Goal: Check status: Verify the current state of an ongoing process or item

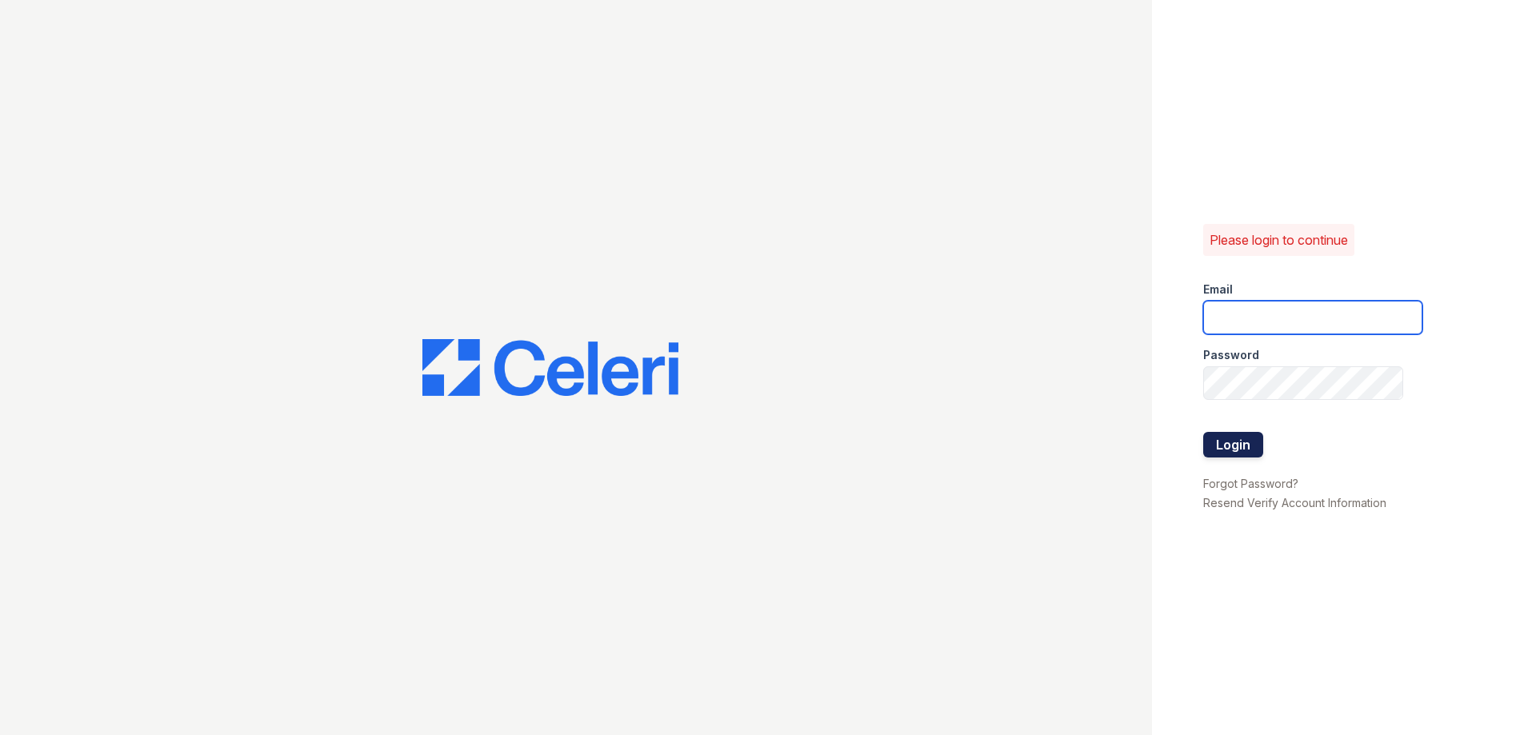
type input "theplace2@cafmanagement.com"
click at [1221, 446] on button "Login" at bounding box center [1233, 445] width 60 height 26
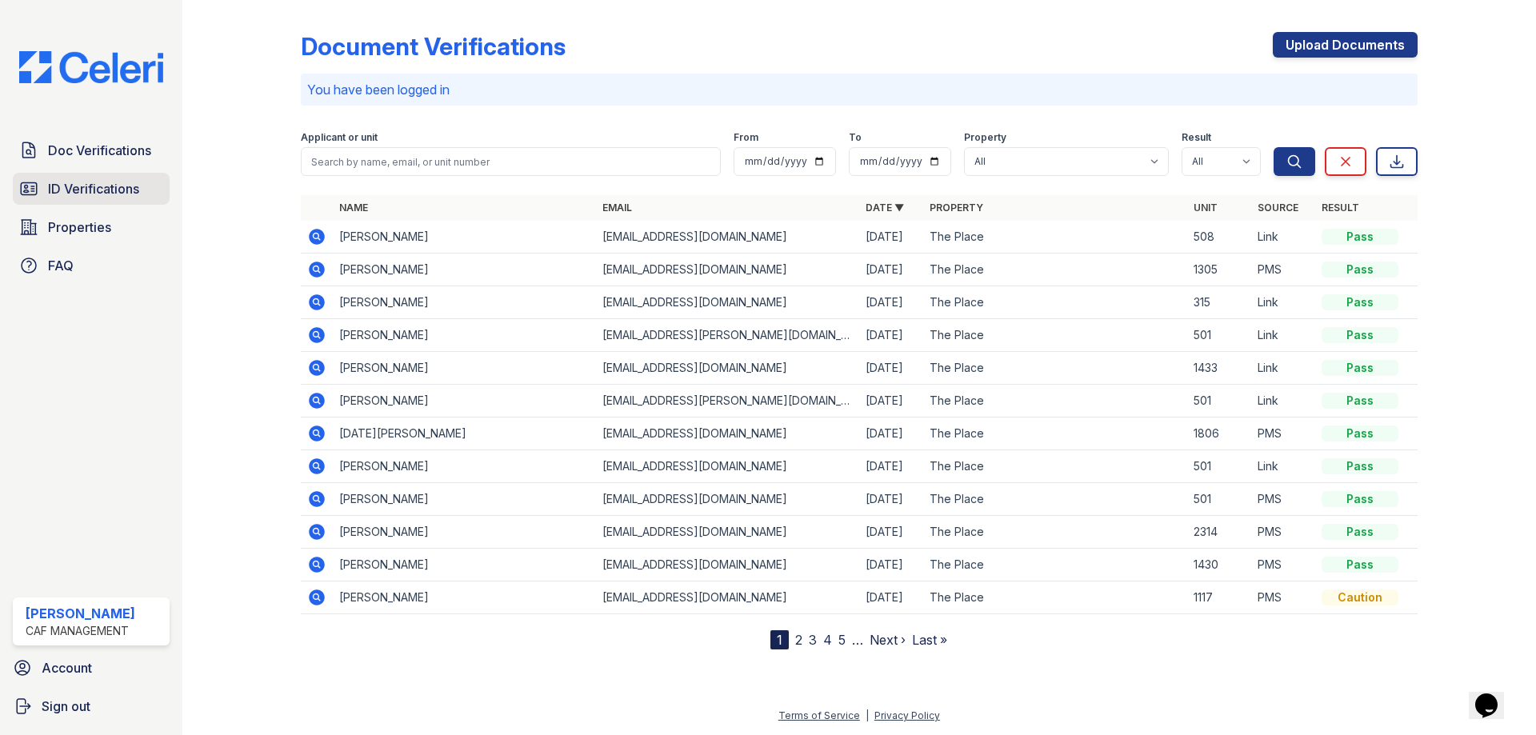
click at [53, 184] on span "ID Verifications" at bounding box center [93, 188] width 91 height 19
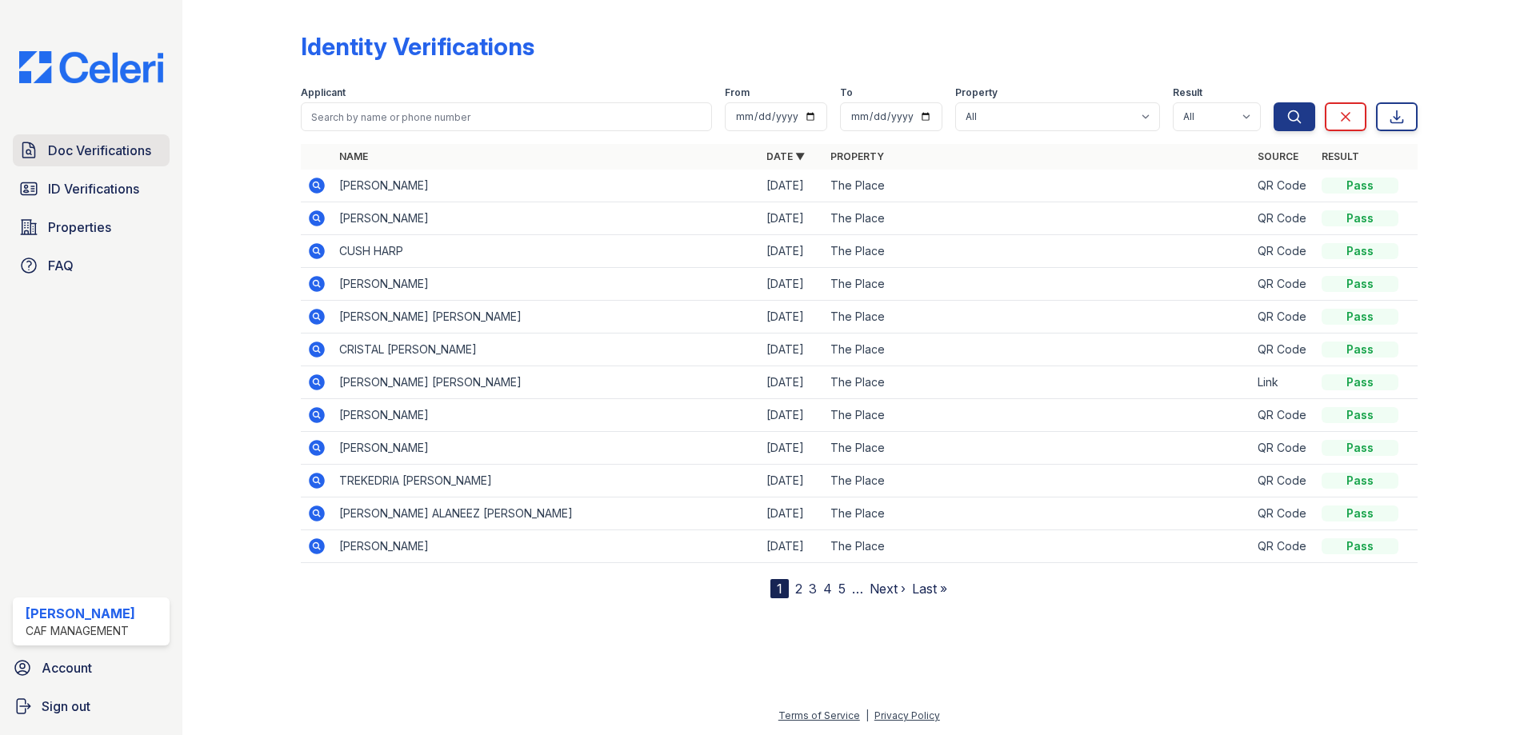
click at [71, 146] on span "Doc Verifications" at bounding box center [99, 150] width 103 height 19
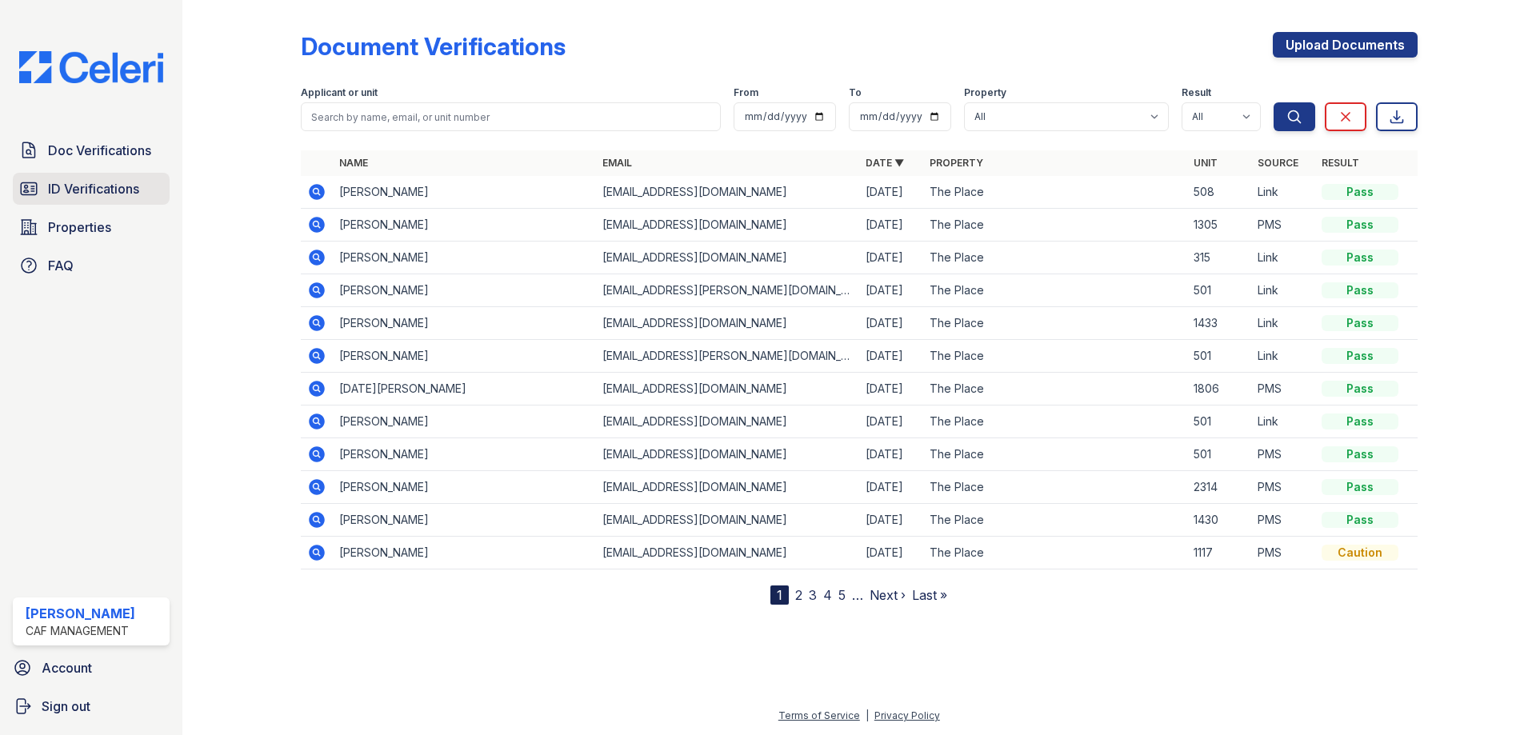
click at [90, 180] on span "ID Verifications" at bounding box center [93, 188] width 91 height 19
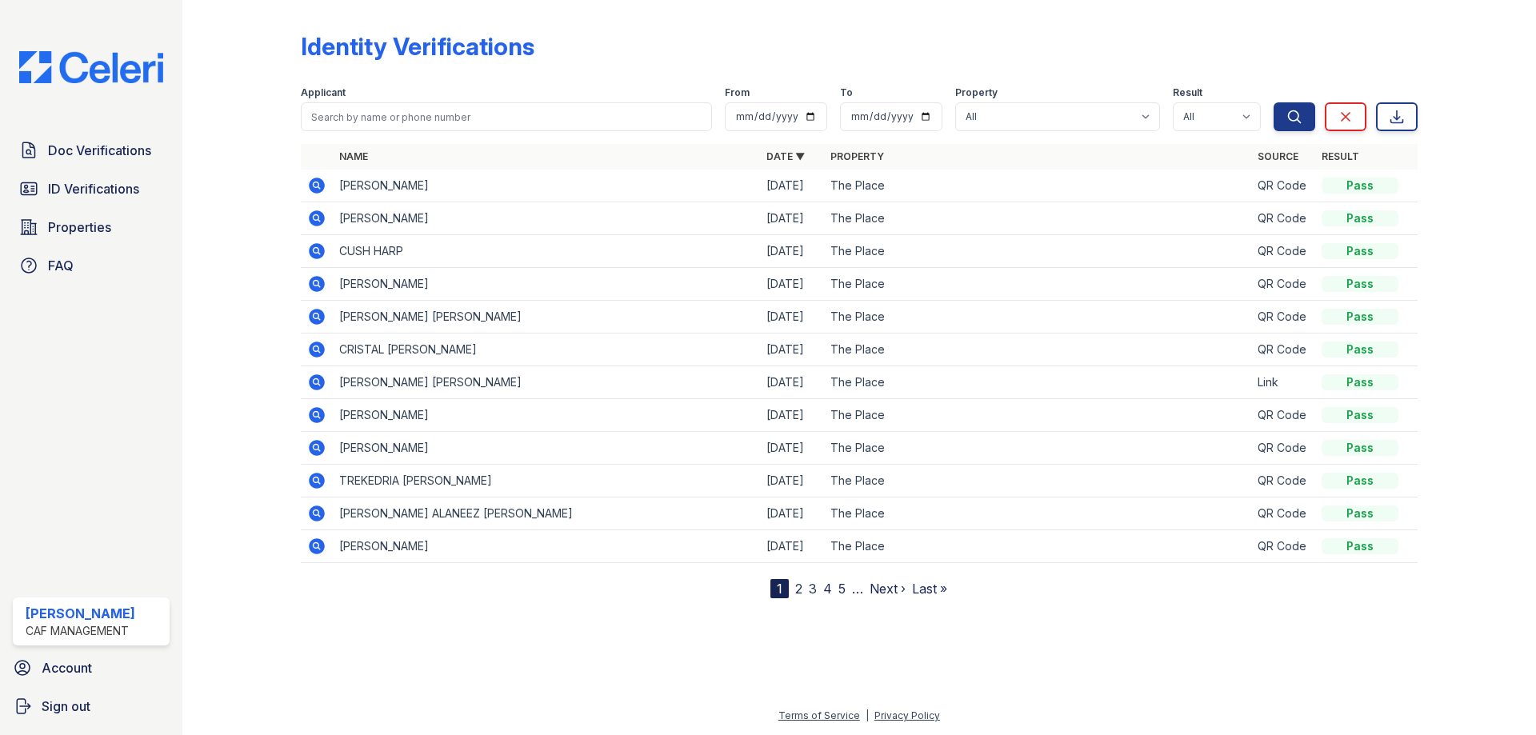
click at [318, 219] on icon at bounding box center [316, 218] width 19 height 19
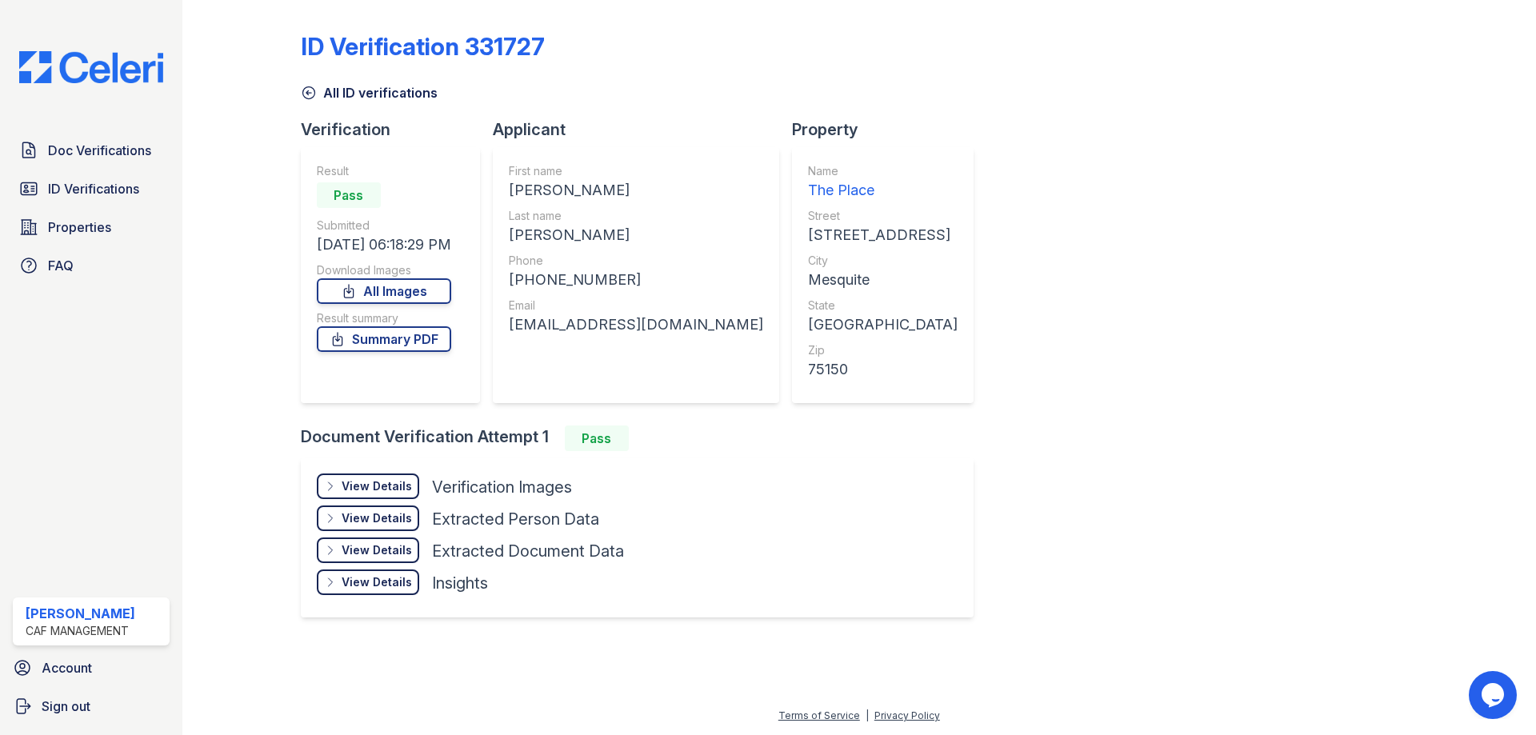
click at [309, 95] on icon at bounding box center [309, 93] width 16 height 16
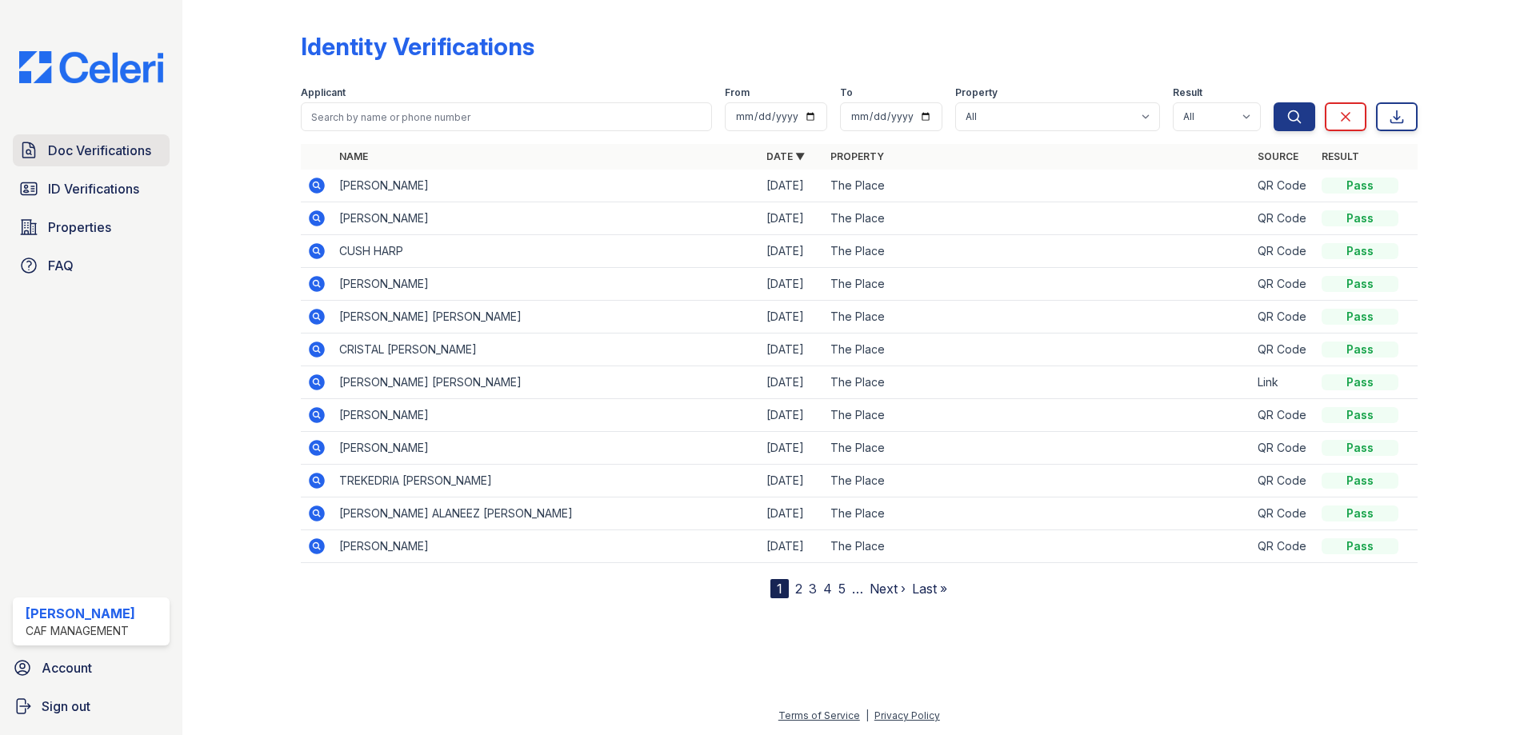
click at [102, 149] on span "Doc Verifications" at bounding box center [99, 150] width 103 height 19
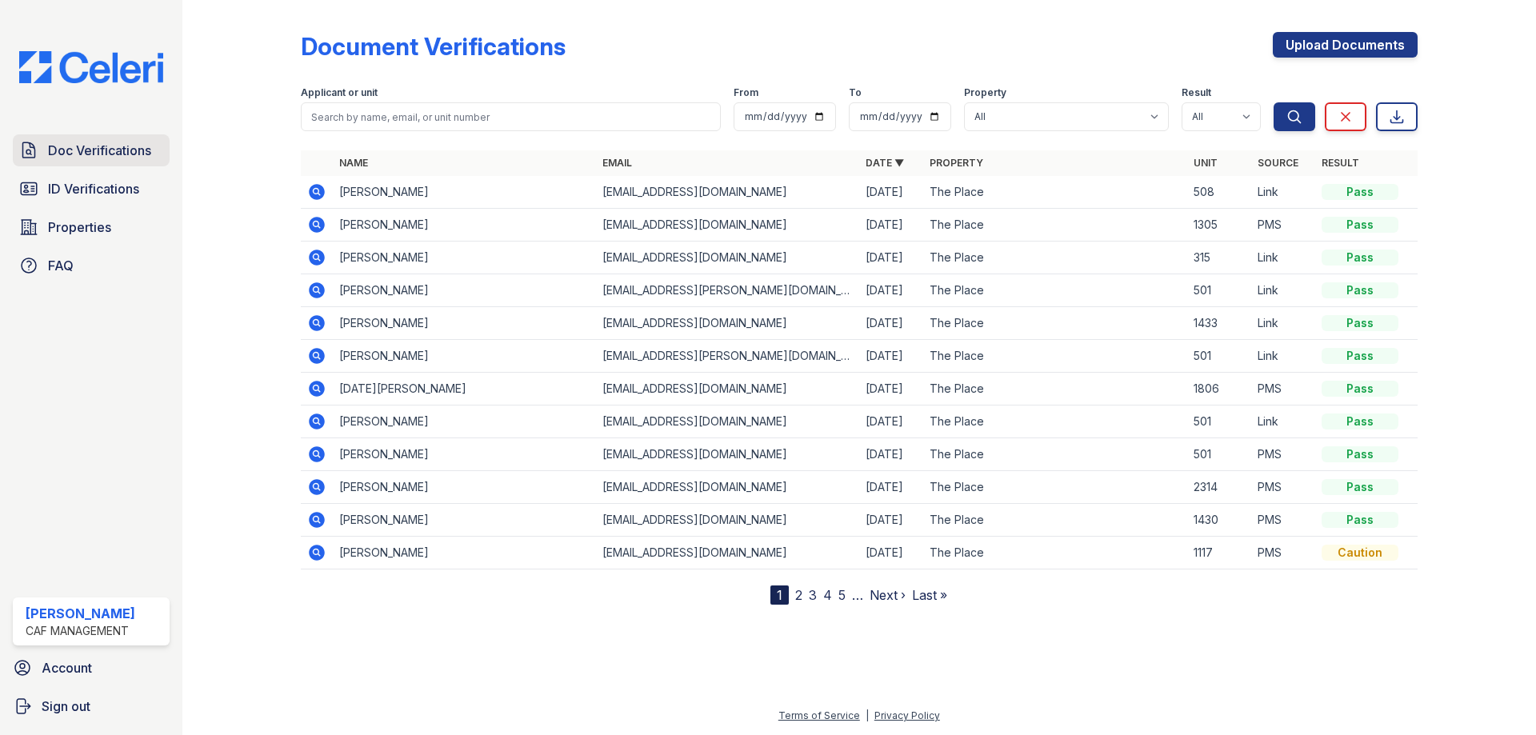
click at [119, 160] on span "Doc Verifications" at bounding box center [99, 150] width 103 height 19
click at [104, 185] on span "ID Verifications" at bounding box center [93, 188] width 91 height 19
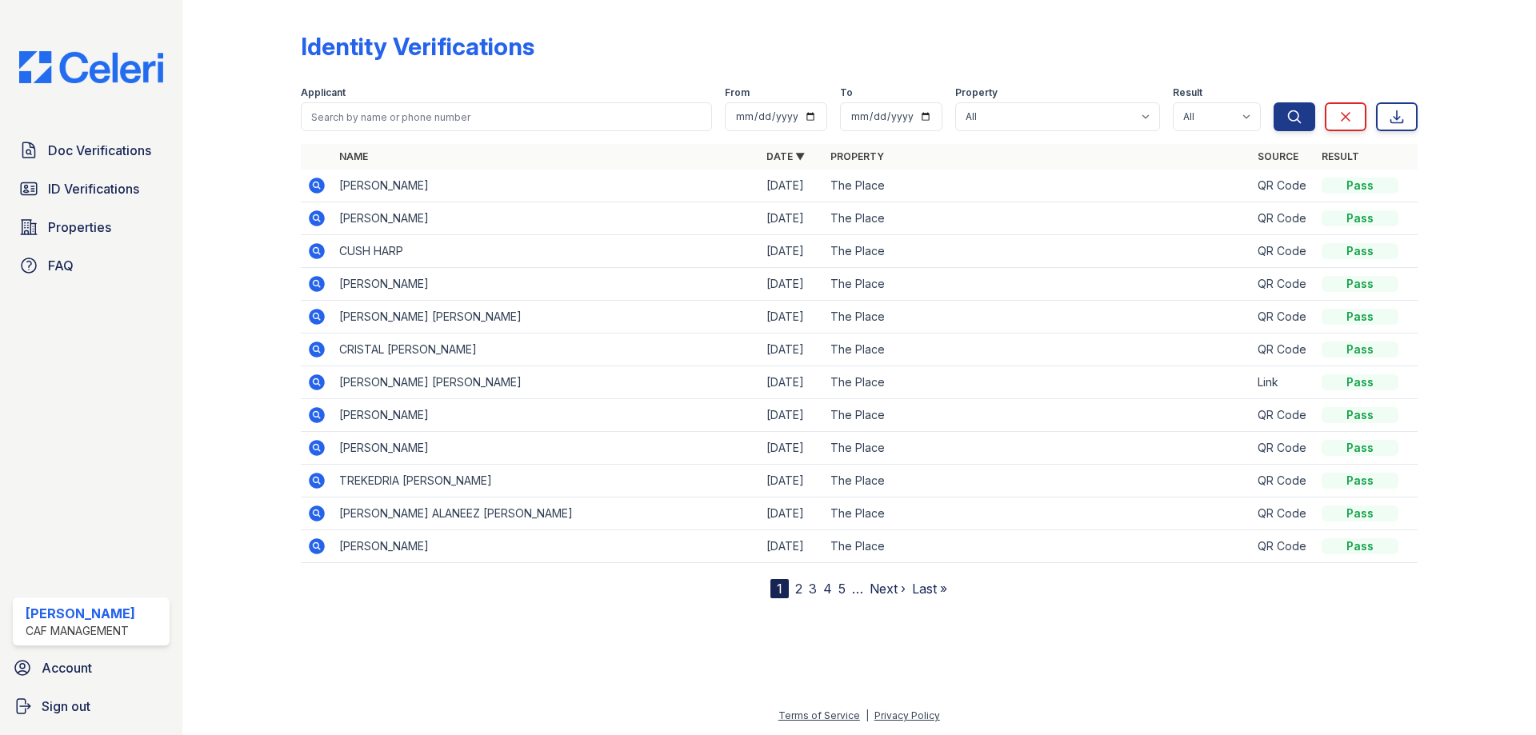
click at [316, 215] on icon at bounding box center [316, 218] width 19 height 19
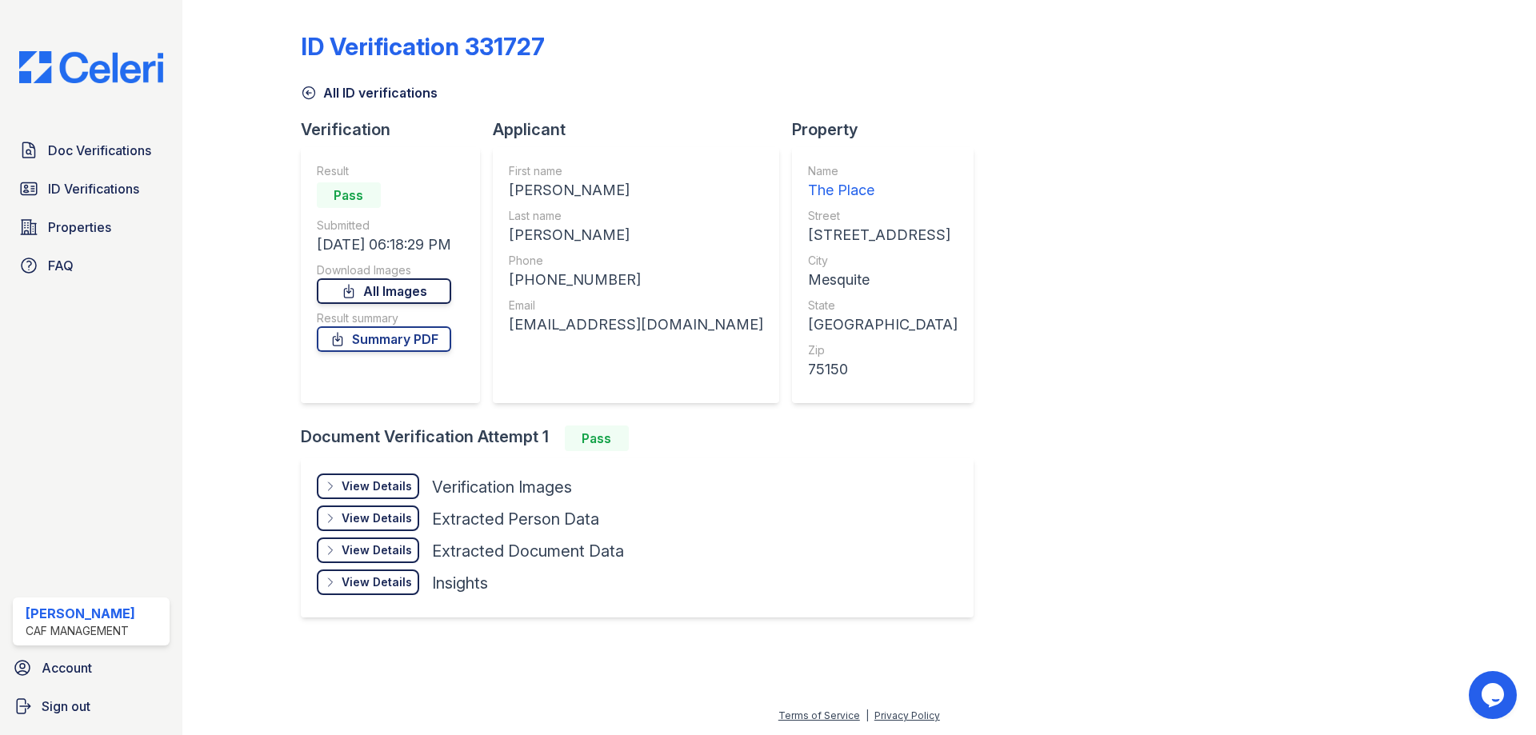
click at [405, 292] on link "All Images" at bounding box center [384, 291] width 134 height 26
click at [90, 152] on span "Doc Verifications" at bounding box center [99, 150] width 103 height 19
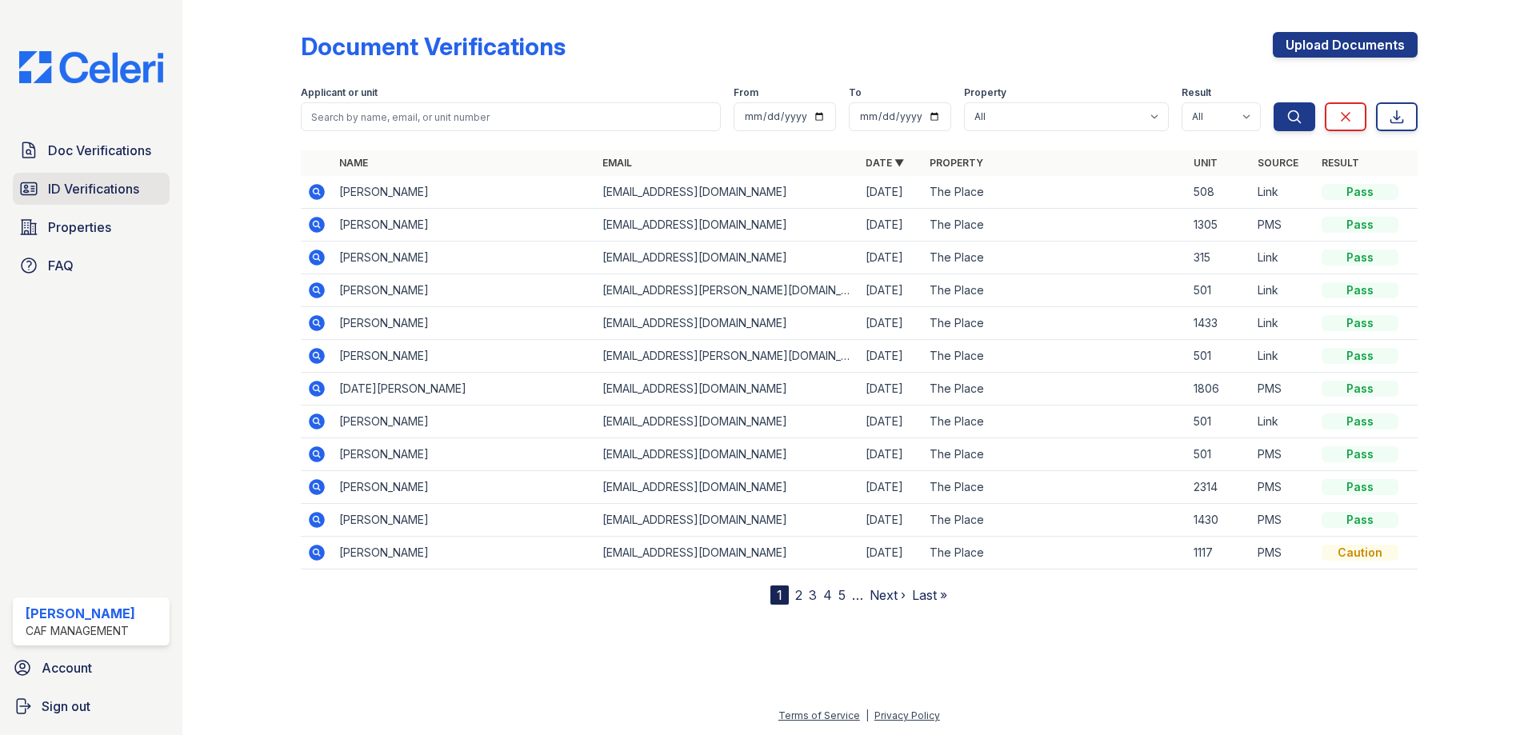
click at [40, 180] on link "ID Verifications" at bounding box center [91, 189] width 157 height 32
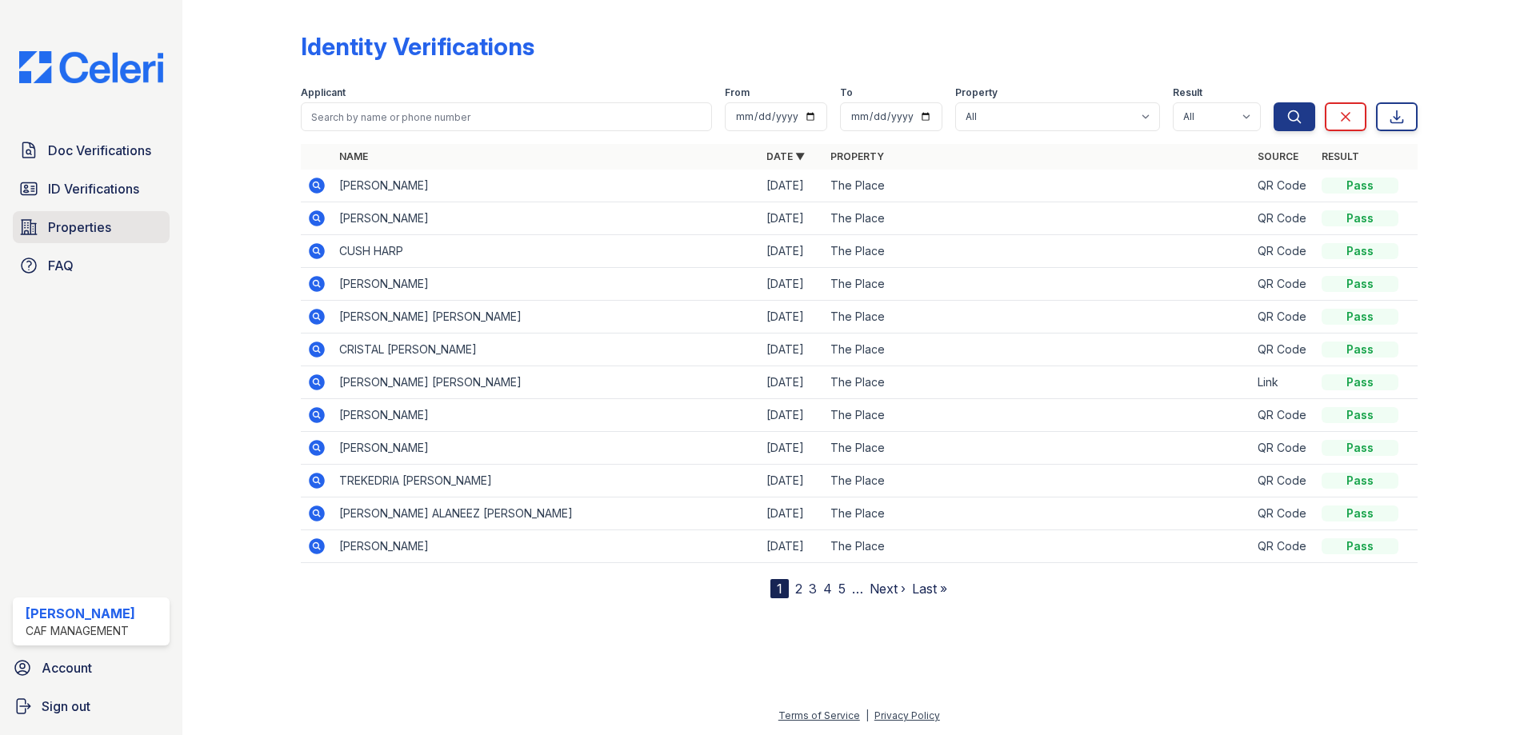
click at [86, 228] on span "Properties" at bounding box center [79, 227] width 63 height 19
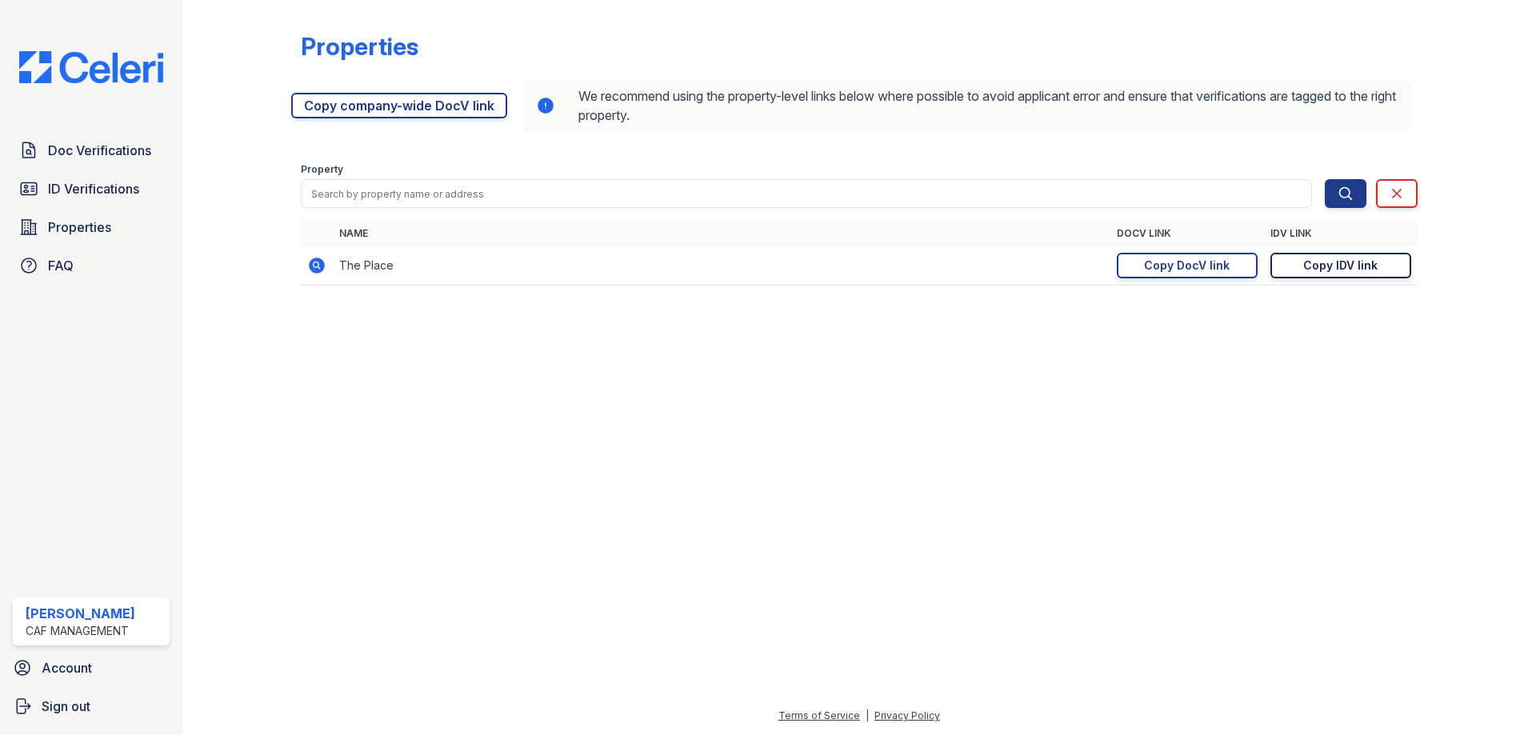
click at [1305, 272] on div "Copy IDV link" at bounding box center [1340, 266] width 74 height 16
